Goal: Task Accomplishment & Management: Use online tool/utility

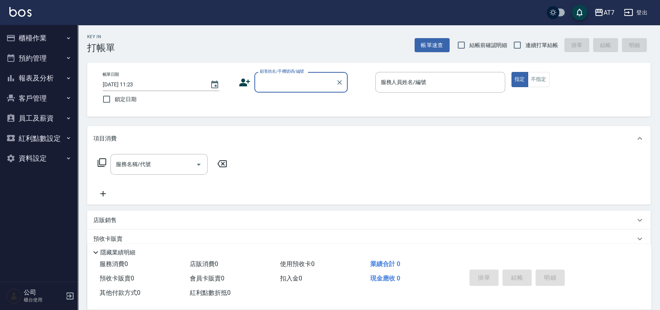
click at [310, 82] on input "顧客姓名/手機號碼/編號" at bounding box center [295, 82] width 75 height 14
type input "公司/公司15500/15500"
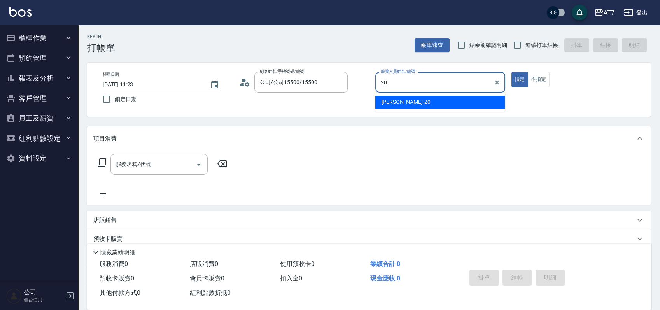
type input "[PERSON_NAME]-20"
type button "true"
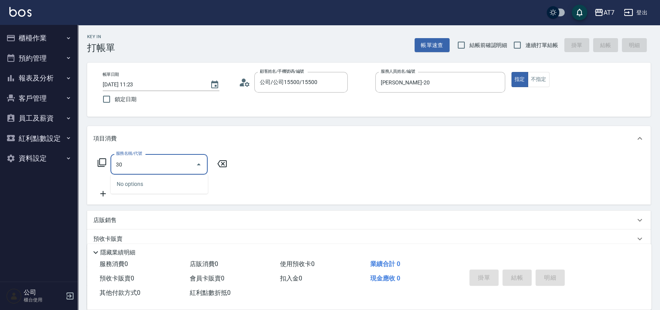
type input "302"
type input "30"
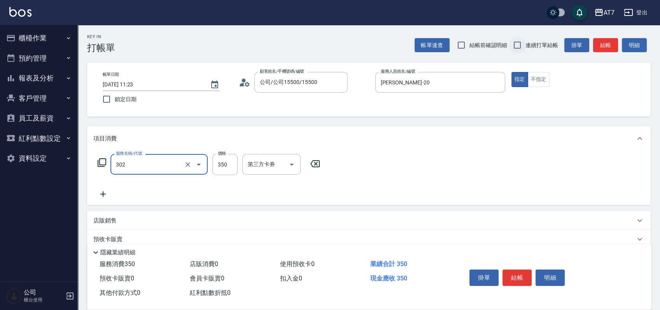
type input "剪髮(302)"
click at [522, 44] on input "連續打單結帳" at bounding box center [517, 45] width 16 height 16
checkbox input "true"
click at [521, 278] on button "結帳" at bounding box center [517, 278] width 29 height 16
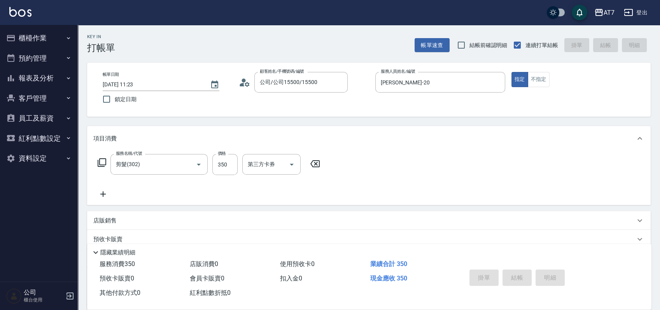
type input "[DATE] 12:47"
type input "0"
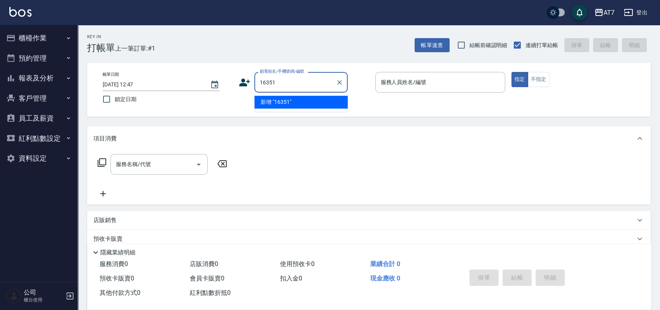
type input "16351"
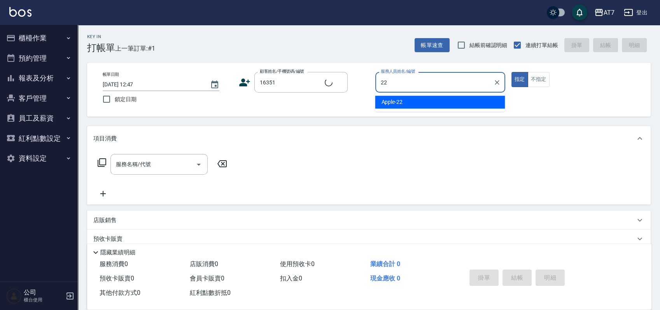
type input "22"
type input "公司/公司16351/16351"
type input "Apple-22"
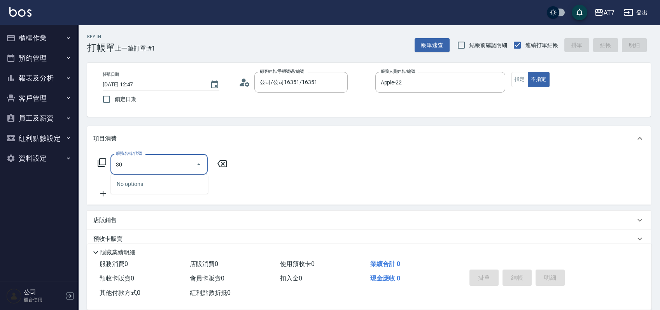
type input "301"
type input "30"
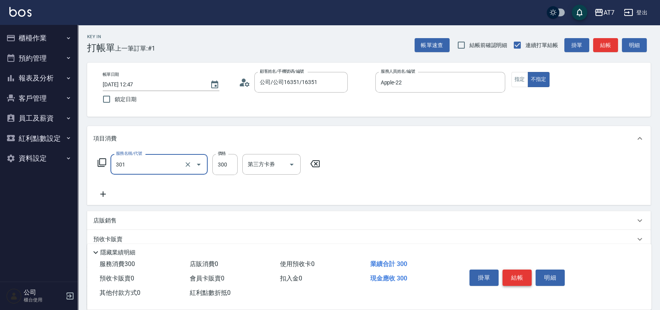
type input "學生剪髮(301)"
click at [524, 273] on button "結帳" at bounding box center [517, 278] width 29 height 16
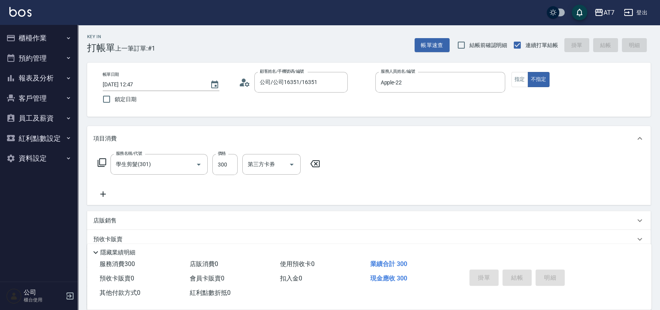
type input "0"
